Goal: Task Accomplishment & Management: Use online tool/utility

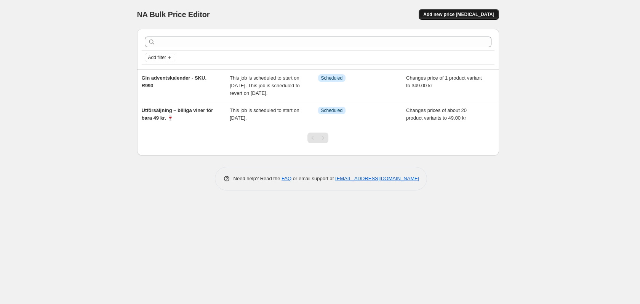
click at [465, 13] on span "Add new price [MEDICAL_DATA]" at bounding box center [458, 14] width 71 height 6
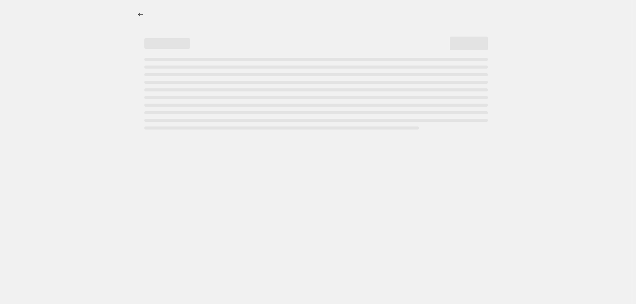
select select "percentage"
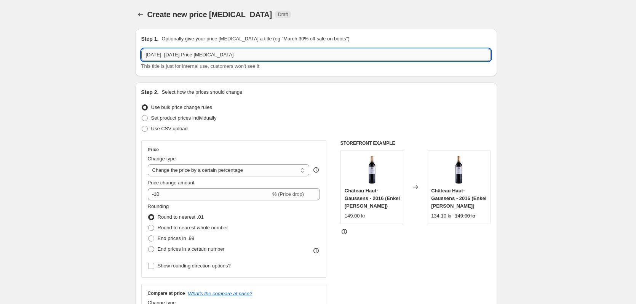
click at [195, 55] on input "[DATE], [DATE] Price [MEDICAL_DATA]" at bounding box center [315, 55] width 349 height 12
drag, startPoint x: 241, startPoint y: 53, endPoint x: 108, endPoint y: 48, distance: 133.3
paste input "Gin adventskalender - SKU. R993"
drag, startPoint x: 154, startPoint y: 54, endPoint x: 135, endPoint y: 54, distance: 19.0
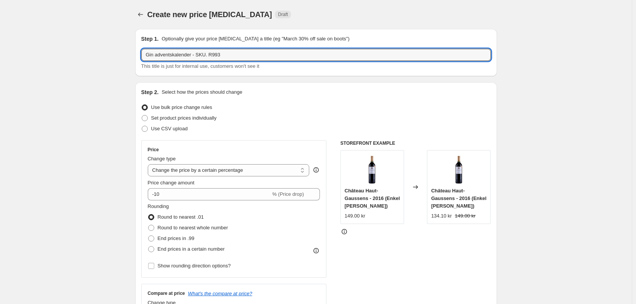
click at [220, 53] on input "Vin adventskalender - SKU. R993" at bounding box center [315, 55] width 349 height 12
type input "Vin adventskalender - SKU. VH0026"
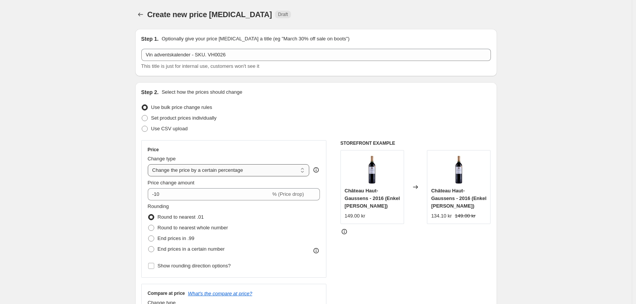
click at [215, 169] on select "Change the price to a certain amount Change the price by a certain amount Chang…" at bounding box center [229, 170] width 162 height 12
select select "to"
click at [149, 164] on select "Change the price to a certain amount Change the price by a certain amount Chang…" at bounding box center [229, 170] width 162 height 12
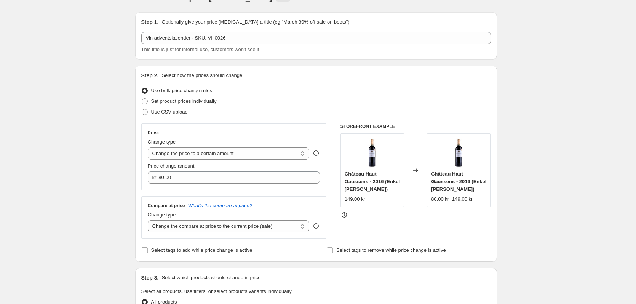
scroll to position [38, 0]
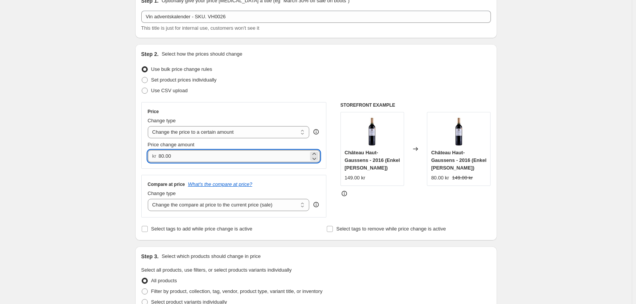
click at [207, 155] on input "80.00" at bounding box center [233, 156] width 150 height 12
type input "8"
type input "375.00"
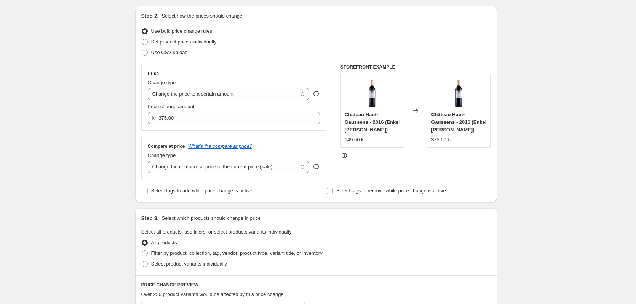
scroll to position [114, 0]
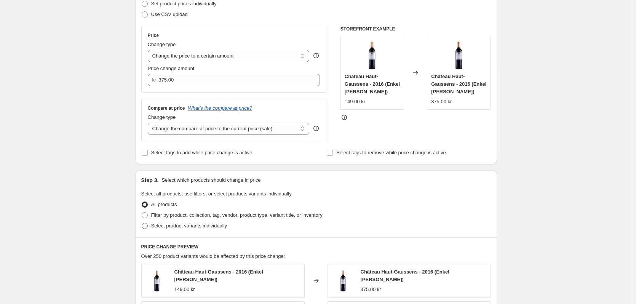
click at [147, 223] on span at bounding box center [145, 226] width 6 height 6
click at [142, 223] on input "Select product variants individually" at bounding box center [142, 223] width 0 height 0
radio input "true"
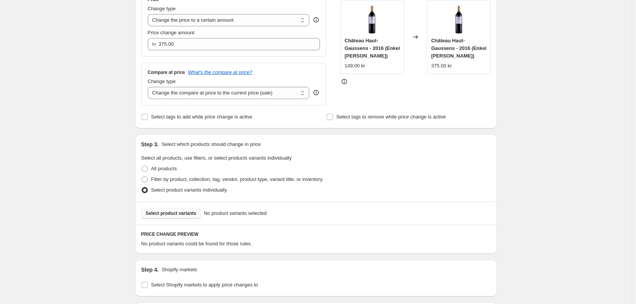
scroll to position [152, 0]
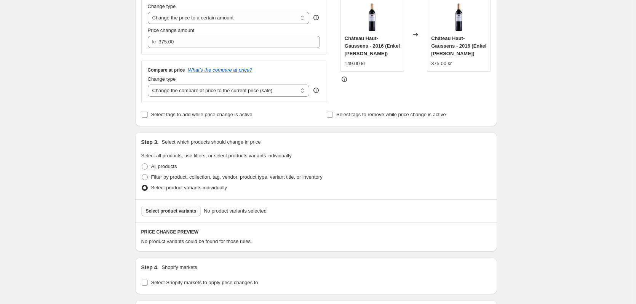
click at [187, 213] on span "Select product variants" at bounding box center [171, 211] width 51 height 6
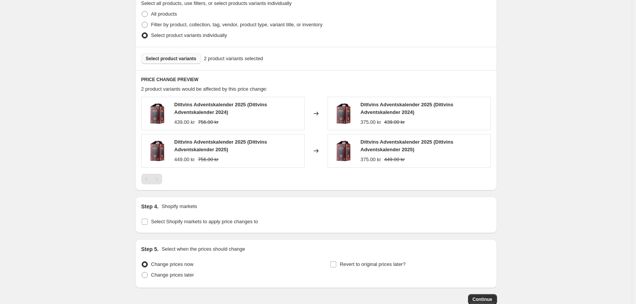
scroll to position [343, 0]
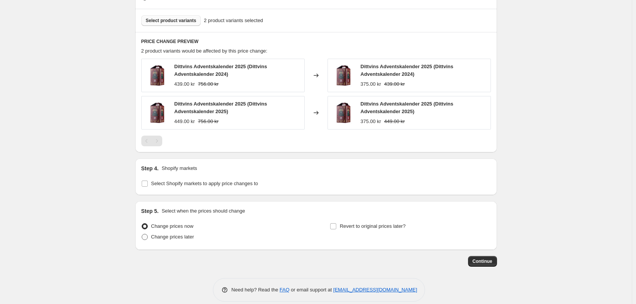
click at [148, 239] on span at bounding box center [145, 237] width 6 height 6
click at [142, 234] on input "Change prices later" at bounding box center [142, 234] width 0 height 0
radio input "true"
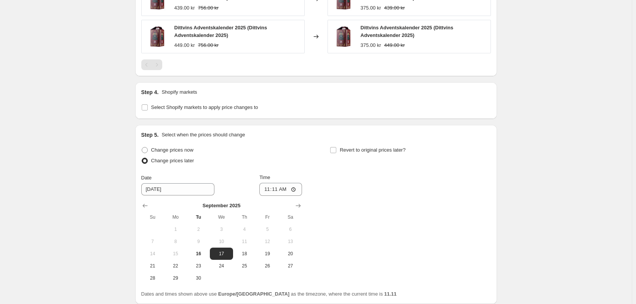
scroll to position [457, 0]
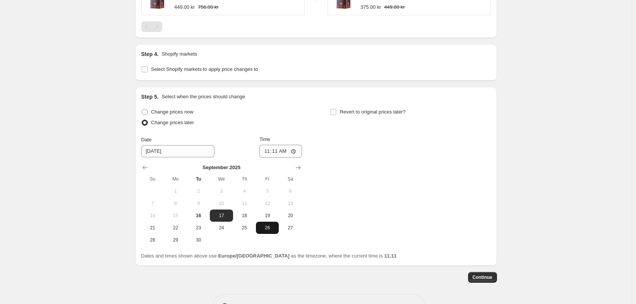
click at [269, 227] on span "26" at bounding box center [267, 228] width 17 height 6
type input "[DATE]"
click at [277, 153] on input "11:11" at bounding box center [280, 151] width 43 height 13
type input "06:00"
click at [335, 111] on input "Revert to original prices later?" at bounding box center [333, 112] width 6 height 6
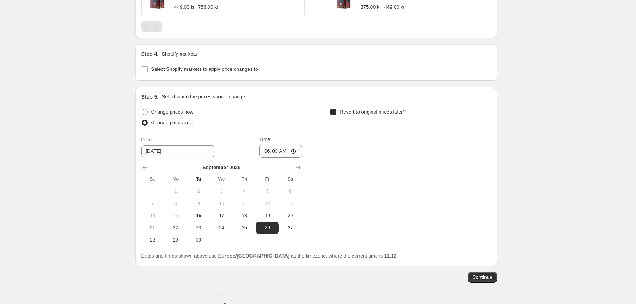
checkbox input "true"
click at [392, 243] on span "30" at bounding box center [387, 240] width 17 height 6
type input "[DATE]"
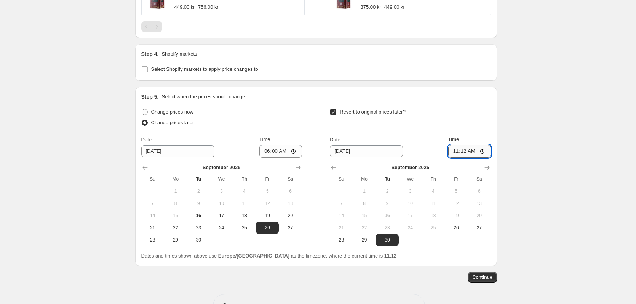
click at [466, 151] on input "11:12" at bounding box center [469, 151] width 43 height 13
type input "23:59"
click at [465, 111] on div "Revert to original prices later?" at bounding box center [410, 118] width 161 height 23
click at [477, 276] on span "Continue" at bounding box center [482, 277] width 20 height 6
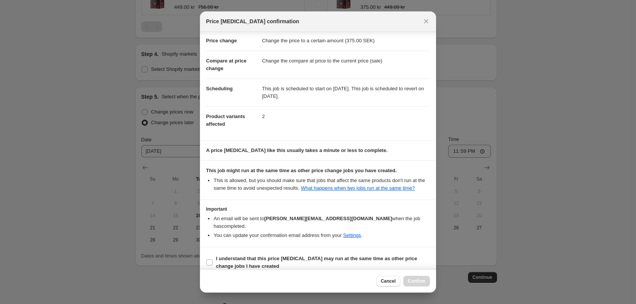
scroll to position [15, 0]
click at [211, 258] on input "I understand that this price [MEDICAL_DATA] may run at the same time as other p…" at bounding box center [209, 261] width 6 height 6
checkbox input "true"
click at [410, 278] on button "Confirm" at bounding box center [416, 281] width 27 height 11
